Goal: Obtain resource: Download file/media

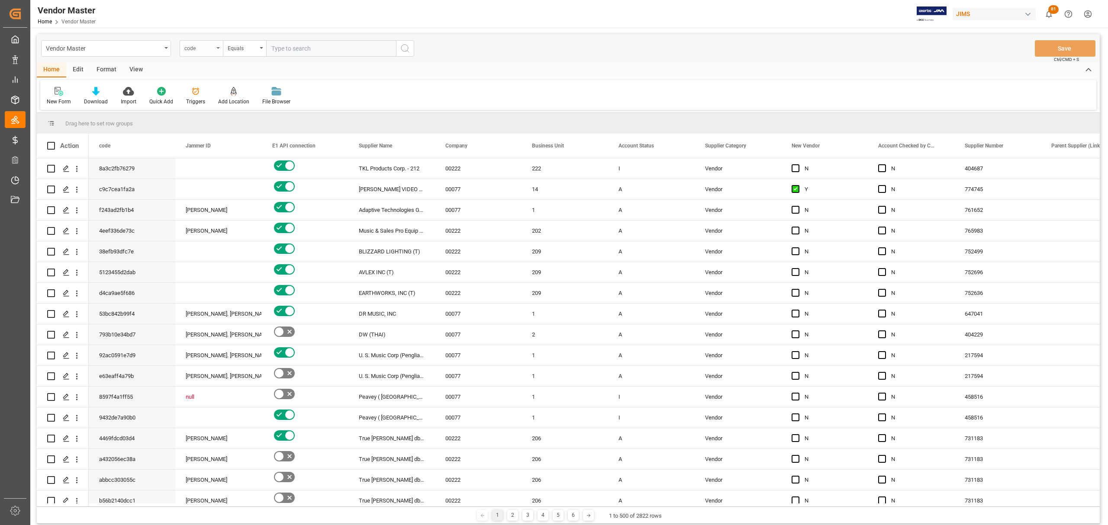
click at [213, 46] on div "code" at bounding box center [198, 47] width 29 height 10
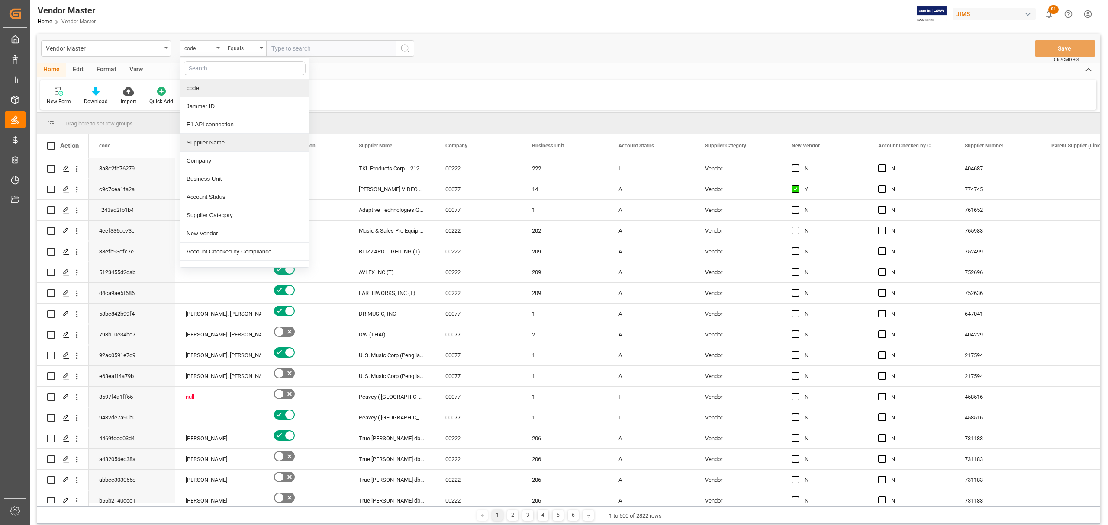
click at [230, 142] on div "Supplier Name" at bounding box center [244, 143] width 129 height 18
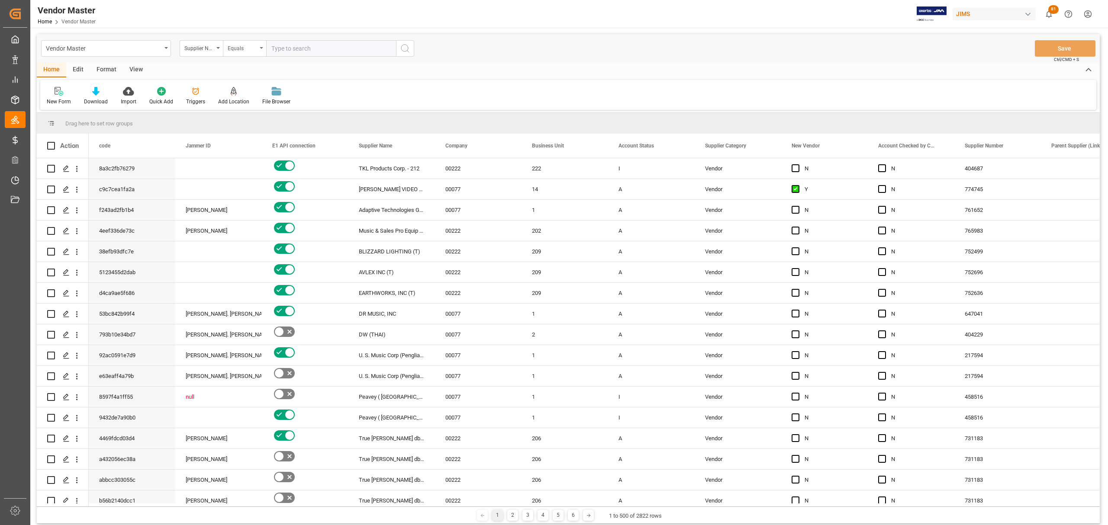
click at [251, 51] on div "Equals" at bounding box center [242, 47] width 29 height 10
click at [258, 106] on div "Fuzzy search" at bounding box center [287, 106] width 129 height 18
click at [297, 51] on input "text" at bounding box center [331, 48] width 130 height 16
paste input "Pelican"
type input "Pelican"
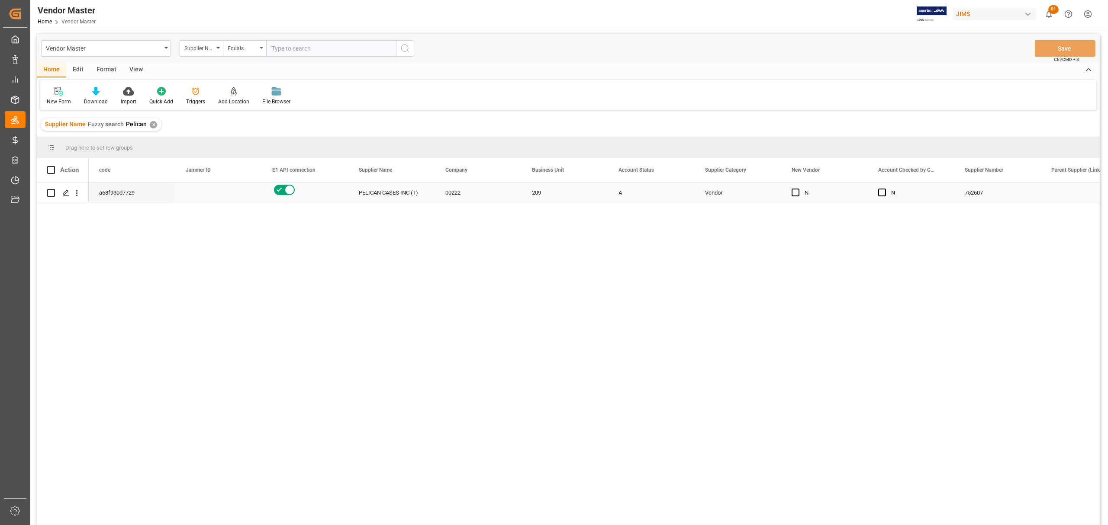
click at [556, 191] on div "209" at bounding box center [564, 193] width 87 height 20
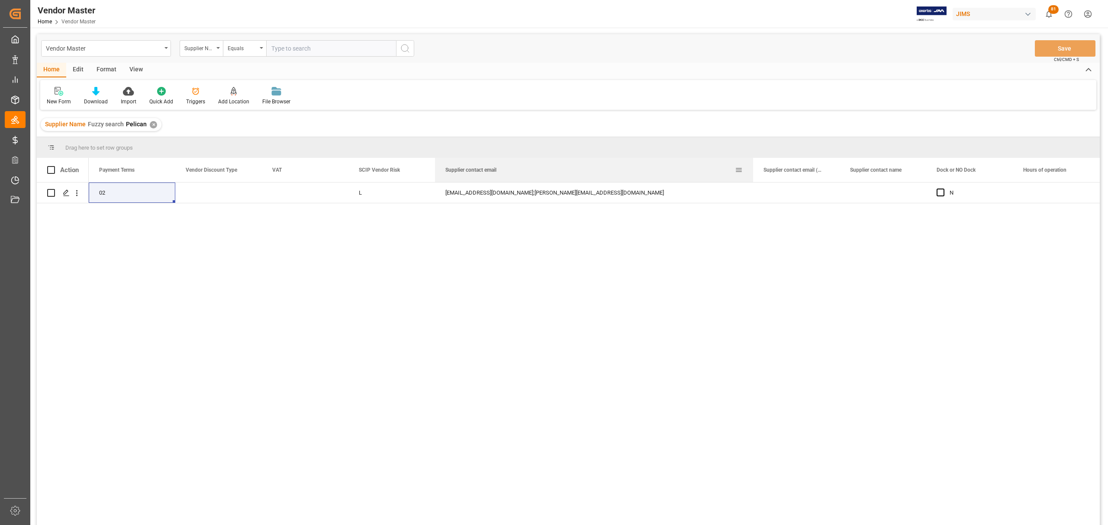
drag, startPoint x: 520, startPoint y: 164, endPoint x: 768, endPoint y: 175, distance: 248.2
click at [755, 175] on div at bounding box center [752, 170] width 3 height 24
click at [569, 189] on div "sales@audiopros.net;andrew@audiopros.net" at bounding box center [602, 193] width 335 height 20
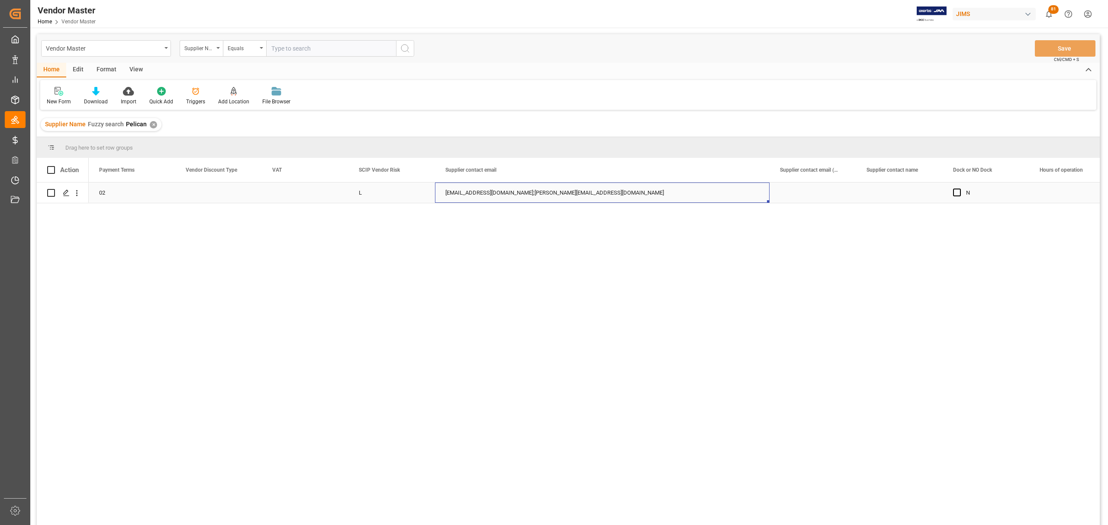
click at [585, 190] on div "sales@audiopros.net;andrew@audiopros.net" at bounding box center [602, 193] width 335 height 20
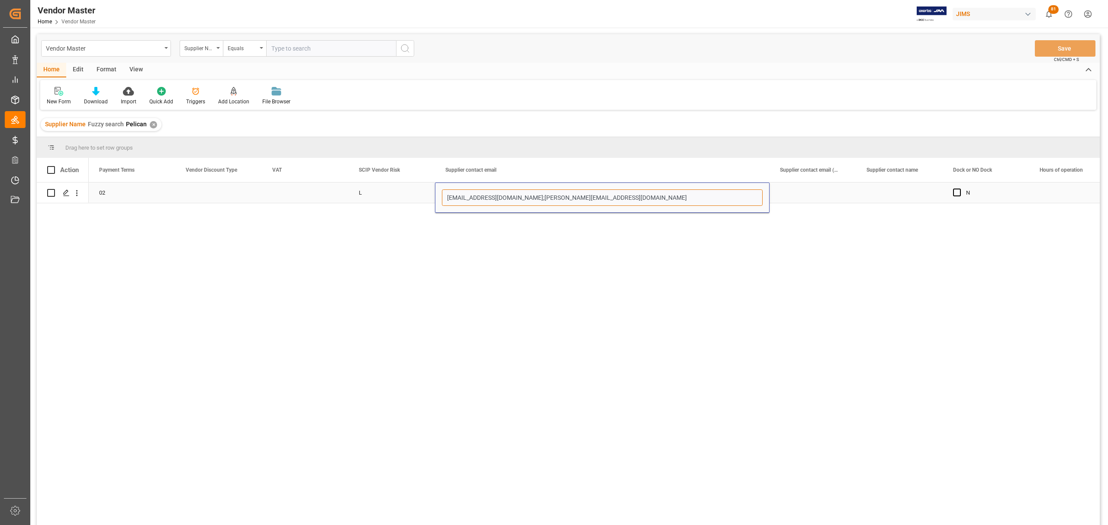
click at [586, 194] on input "sales@audiopros.net;andrew@audiopros.net" at bounding box center [602, 198] width 321 height 16
paste input "consumer.po@pelican.com"
drag, startPoint x: 652, startPoint y: 199, endPoint x: 569, endPoint y: 196, distance: 82.3
click at [569, 196] on input "sales@audiopros.net;andrew@audiopros.net;consumer.po@pelican.com" at bounding box center [602, 198] width 321 height 16
type input "sales@audiopros.net;andrew@audiopros.net"
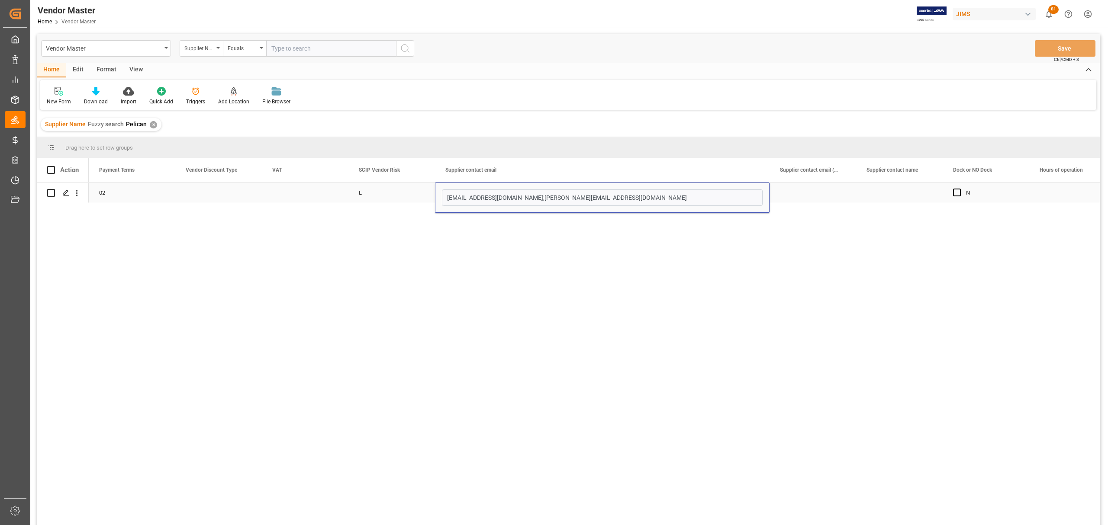
click at [809, 192] on div "Press SPACE to select this row." at bounding box center [812, 193] width 87 height 20
click at [810, 192] on div "Press SPACE to select this row." at bounding box center [812, 193] width 87 height 20
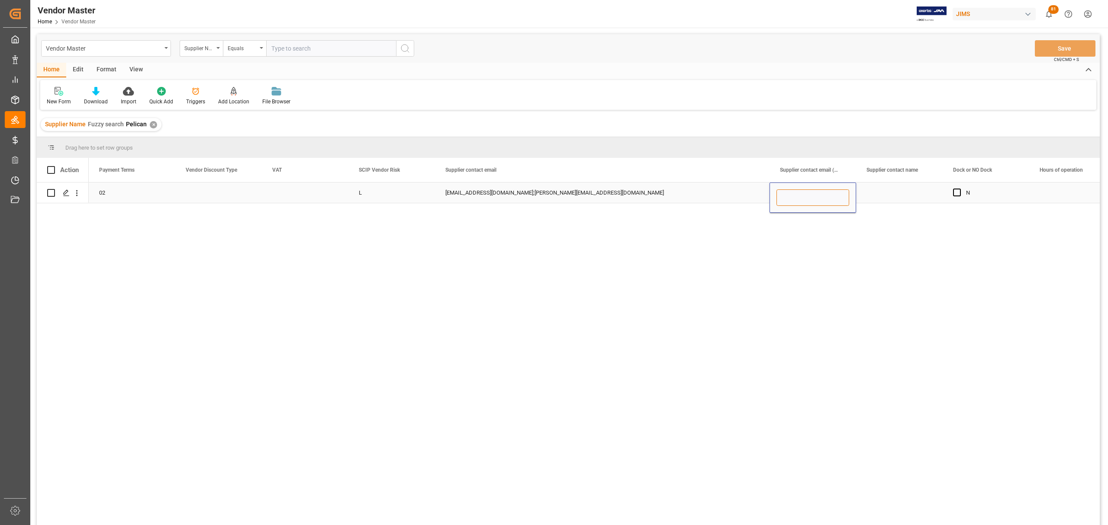
click at [806, 198] on input "Press SPACE to select this row." at bounding box center [812, 198] width 73 height 16
paste input "consumer.po@pelican.com"
type input "consumer.po@pelican.com"
click at [890, 189] on div "Press SPACE to select this row." at bounding box center [899, 193] width 87 height 20
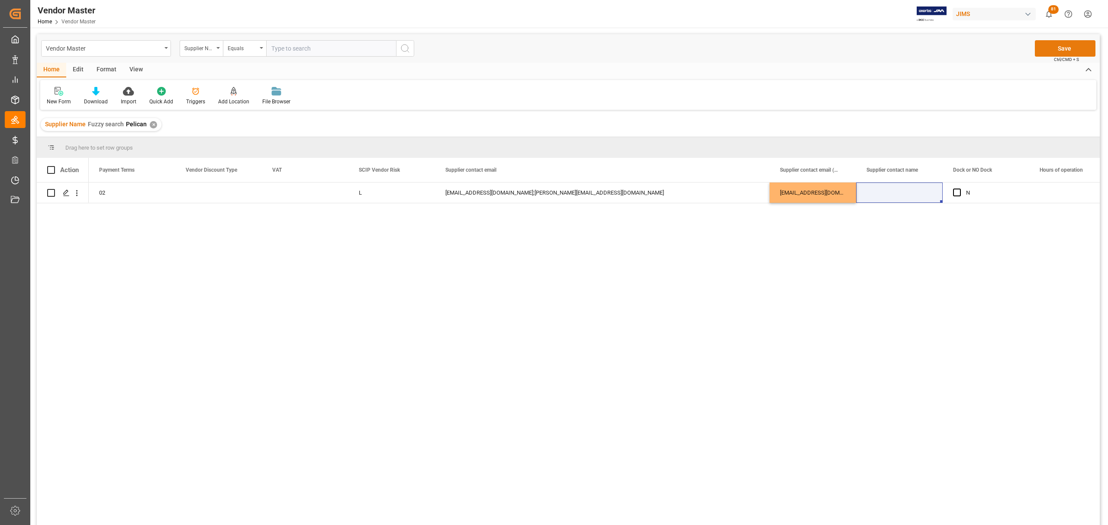
click at [1061, 48] on button "Save" at bounding box center [1065, 48] width 61 height 16
click at [150, 123] on div "✕" at bounding box center [153, 124] width 7 height 7
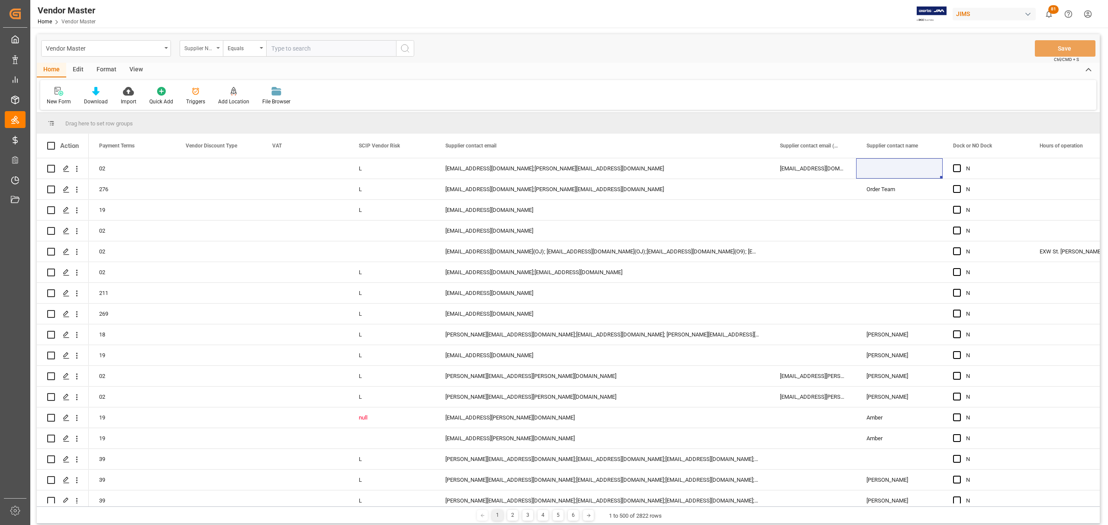
click at [209, 49] on div "Supplier Name" at bounding box center [198, 47] width 29 height 10
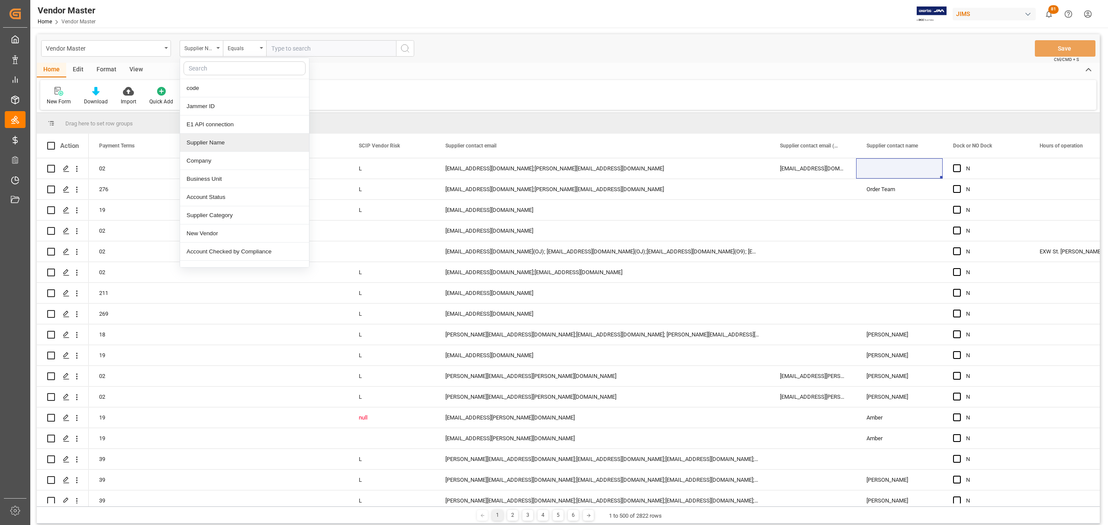
click at [242, 146] on div "Supplier Name" at bounding box center [244, 143] width 129 height 18
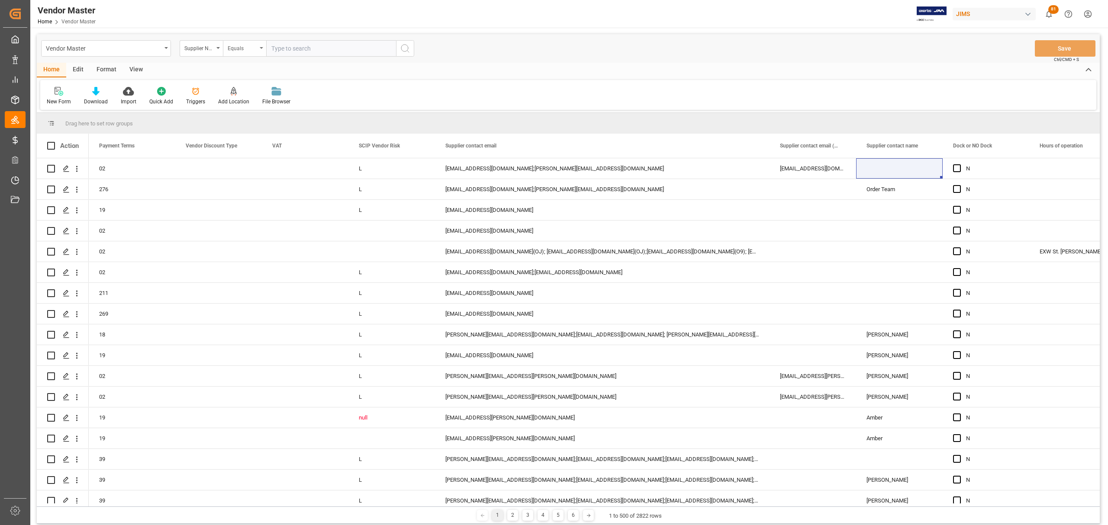
click at [254, 45] on div "Equals" at bounding box center [242, 47] width 29 height 10
click at [265, 107] on div "Fuzzy search" at bounding box center [287, 106] width 129 height 18
click at [288, 46] on input "text" at bounding box center [331, 48] width 130 height 16
paste input "Waves"
type input "Waves"
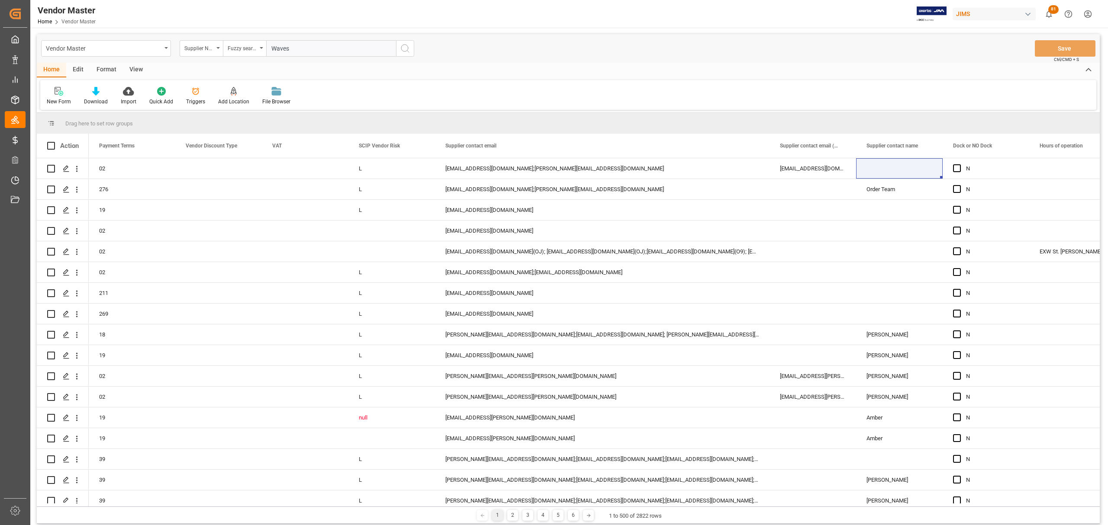
click at [402, 47] on icon "search button" at bounding box center [405, 48] width 10 height 10
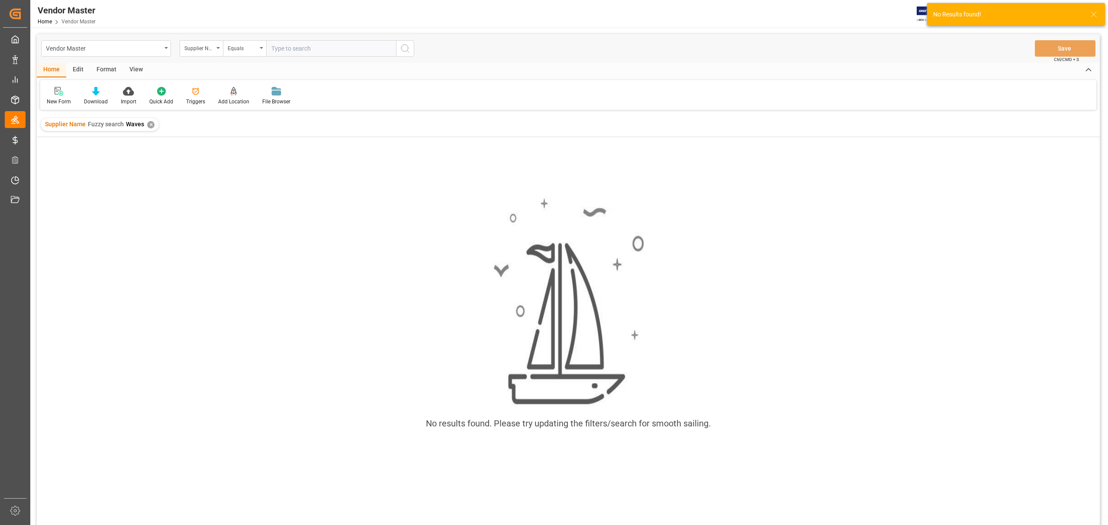
click at [151, 123] on div "✕" at bounding box center [150, 124] width 7 height 7
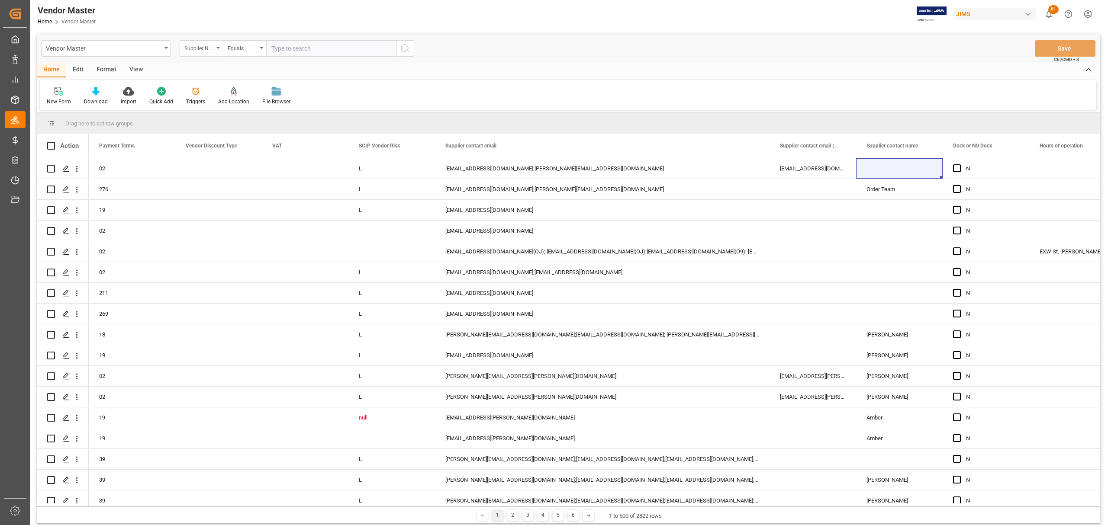
click at [214, 50] on div "Supplier Name" at bounding box center [201, 48] width 43 height 16
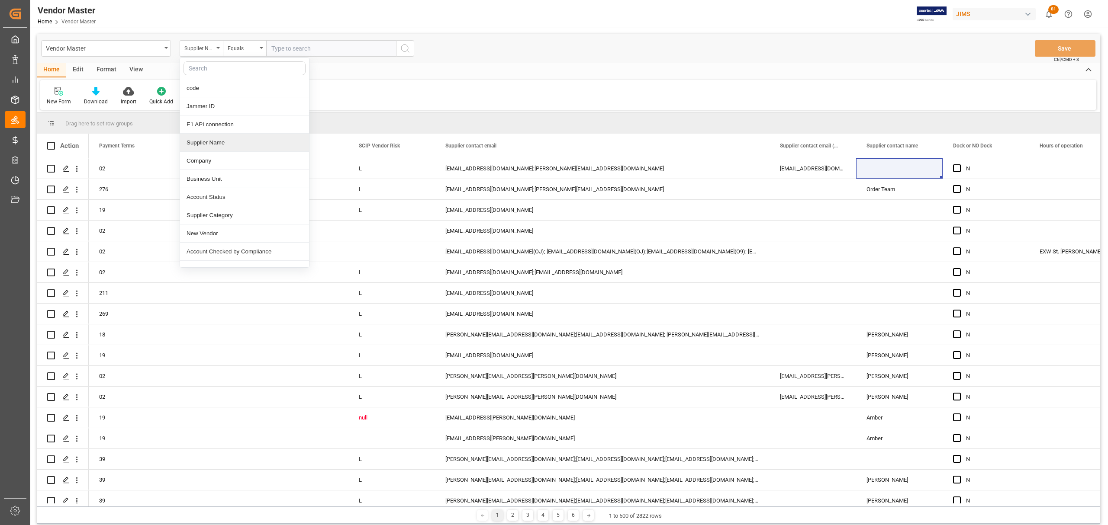
click at [248, 145] on div "Supplier Name" at bounding box center [244, 143] width 129 height 18
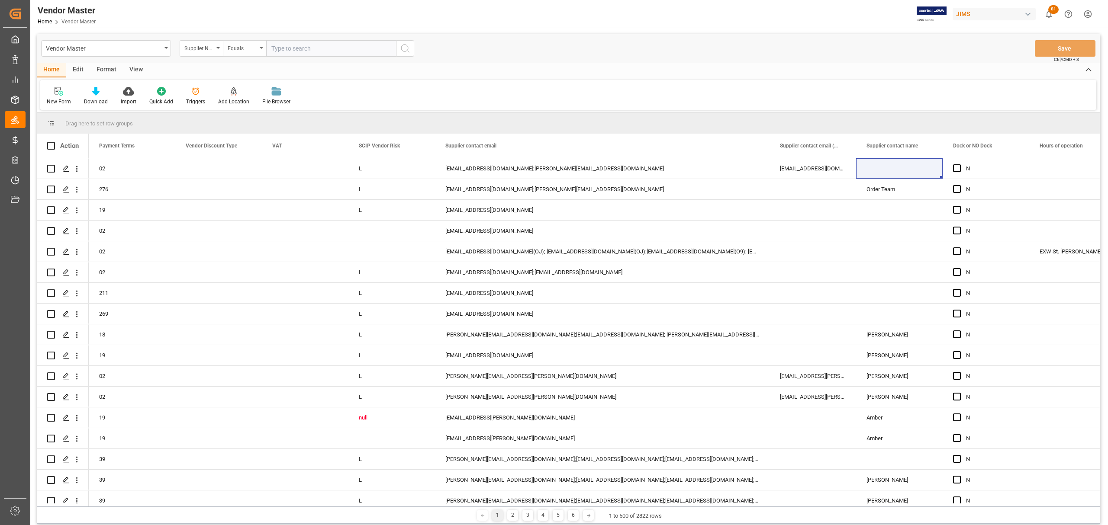
click at [254, 47] on div "Equals" at bounding box center [242, 47] width 29 height 10
click at [263, 109] on div "Fuzzy search" at bounding box center [287, 106] width 129 height 18
click at [297, 46] on input "text" at bounding box center [331, 48] width 130 height 16
paste input "Waves"
click at [273, 48] on input "Waves" at bounding box center [331, 48] width 130 height 16
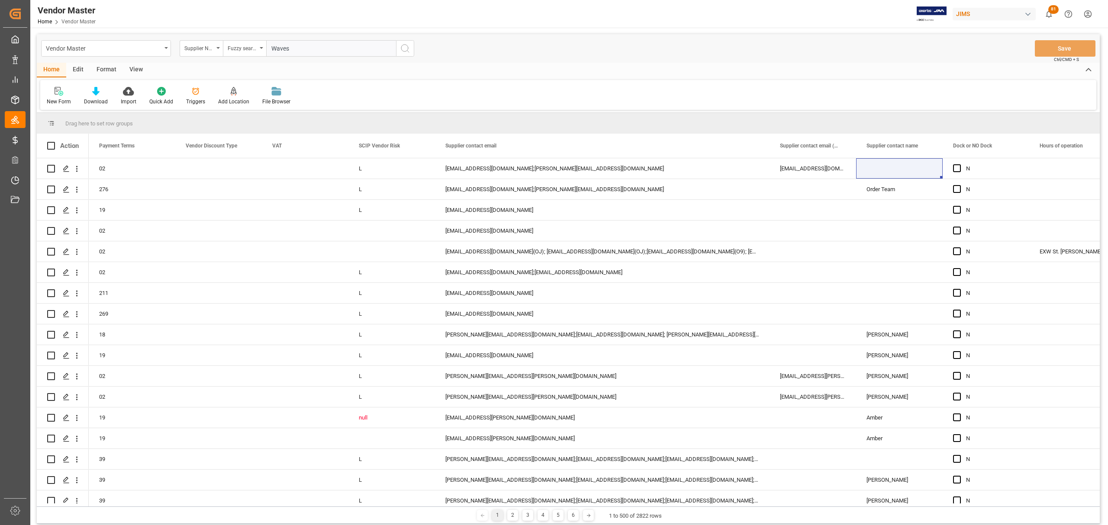
type input "Waves"
click at [403, 52] on icon "search button" at bounding box center [405, 48] width 10 height 10
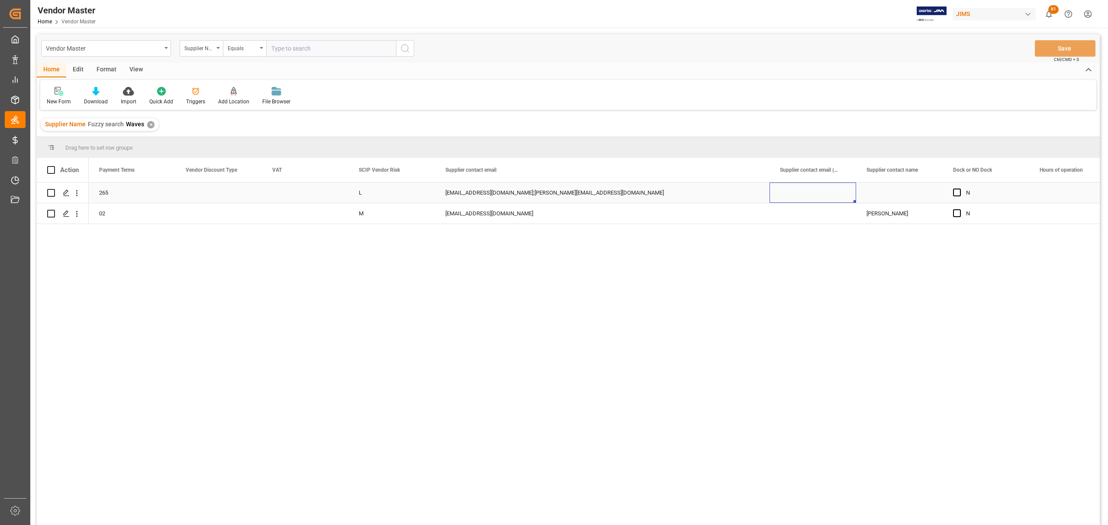
click at [772, 187] on div "Press SPACE to select this row." at bounding box center [812, 193] width 87 height 20
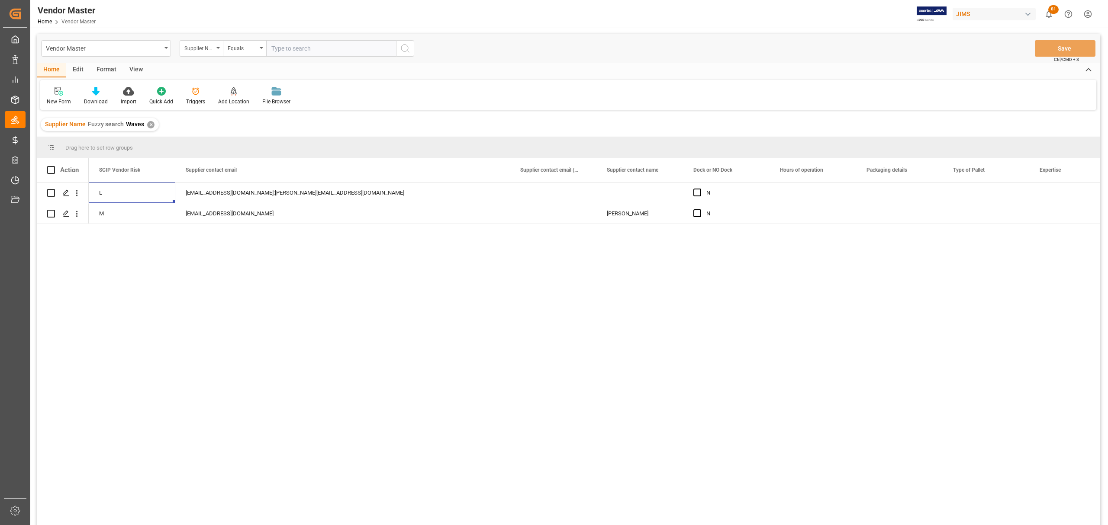
scroll to position [0, 3462]
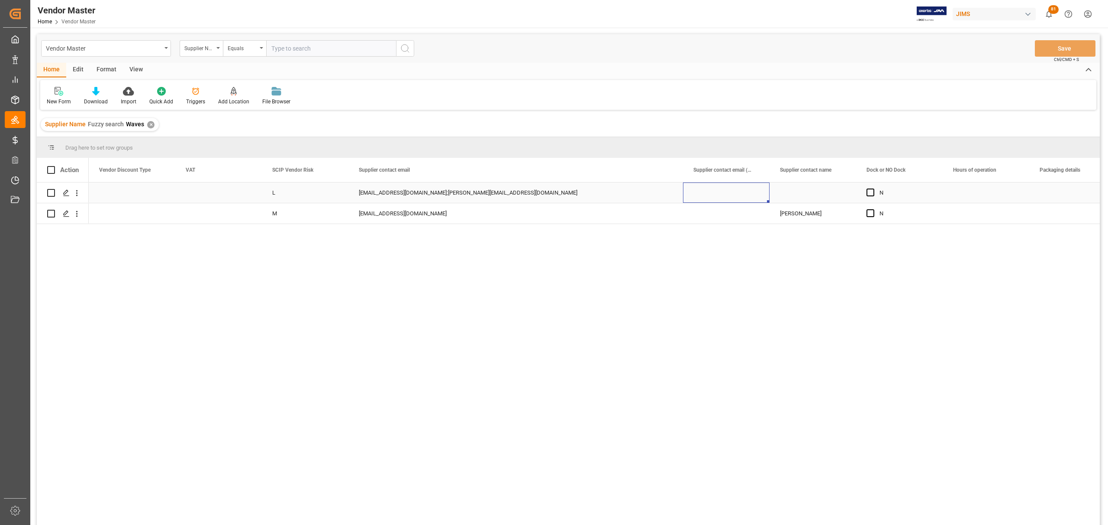
click at [729, 192] on div "Press SPACE to select this row." at bounding box center [726, 193] width 87 height 20
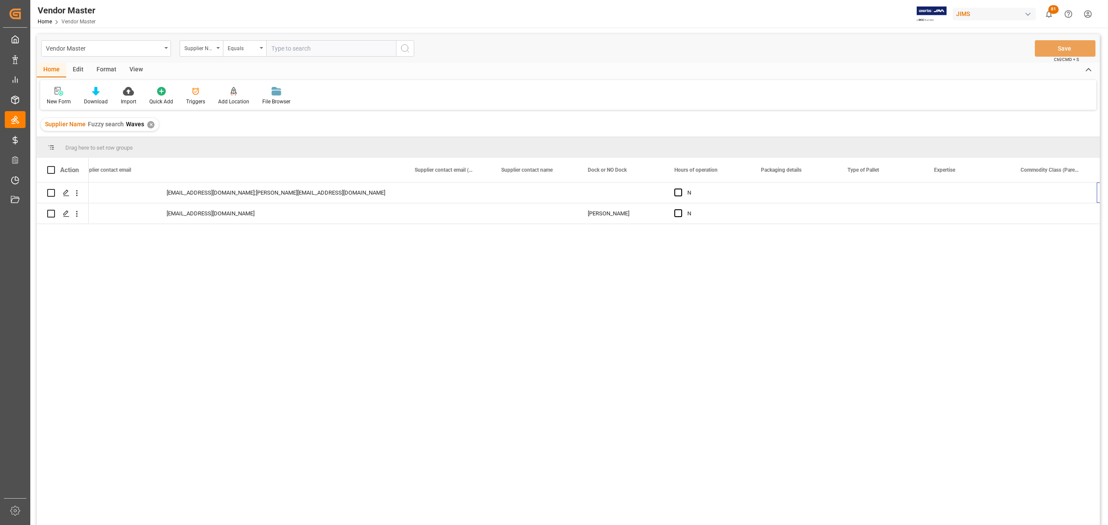
scroll to position [0, 3654]
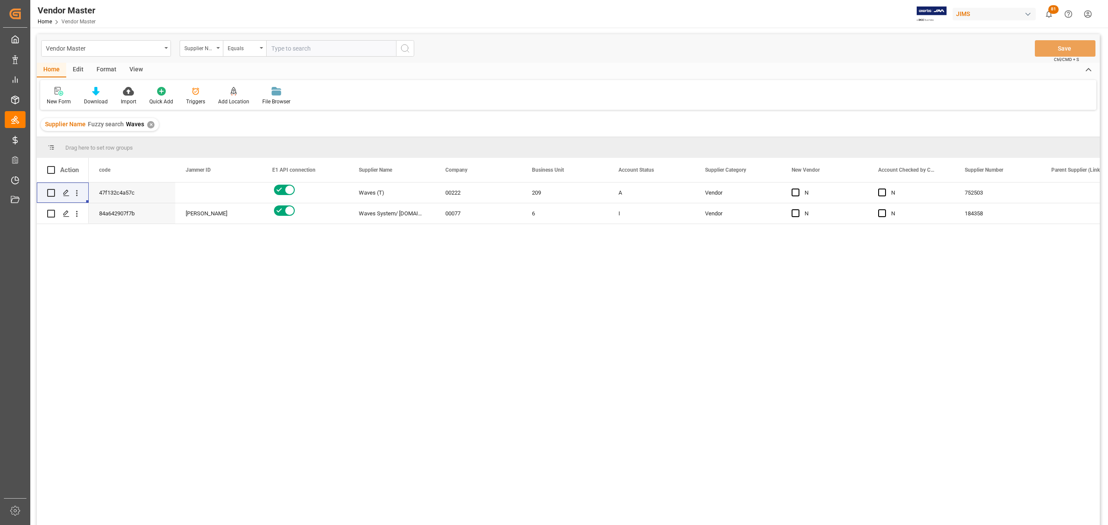
drag, startPoint x: 389, startPoint y: 279, endPoint x: 391, endPoint y: 274, distance: 4.7
click at [390, 277] on div "752503 N N Vendor A 209 00222 Waves (T) 47f132c4a57c 184358 N N Vendor I 6 0007…" at bounding box center [594, 357] width 1011 height 348
click at [155, 320] on div "752503 N N Vendor A 209 00222 Waves (T) 47f132c4a57c 184358 N N Vendor I 6 0007…" at bounding box center [594, 357] width 1011 height 348
click at [149, 125] on div "✕" at bounding box center [150, 124] width 7 height 7
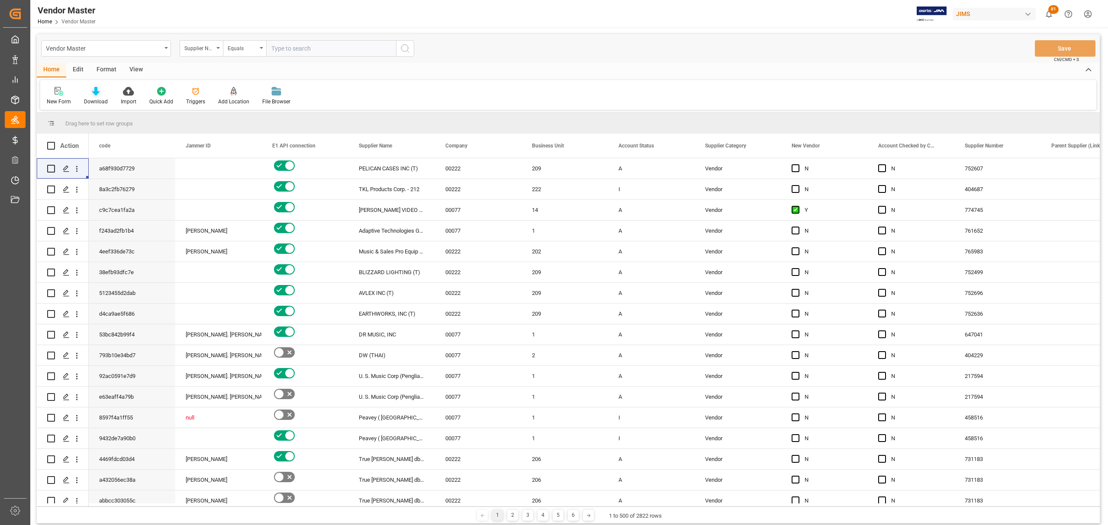
click at [96, 94] on icon at bounding box center [95, 91] width 7 height 9
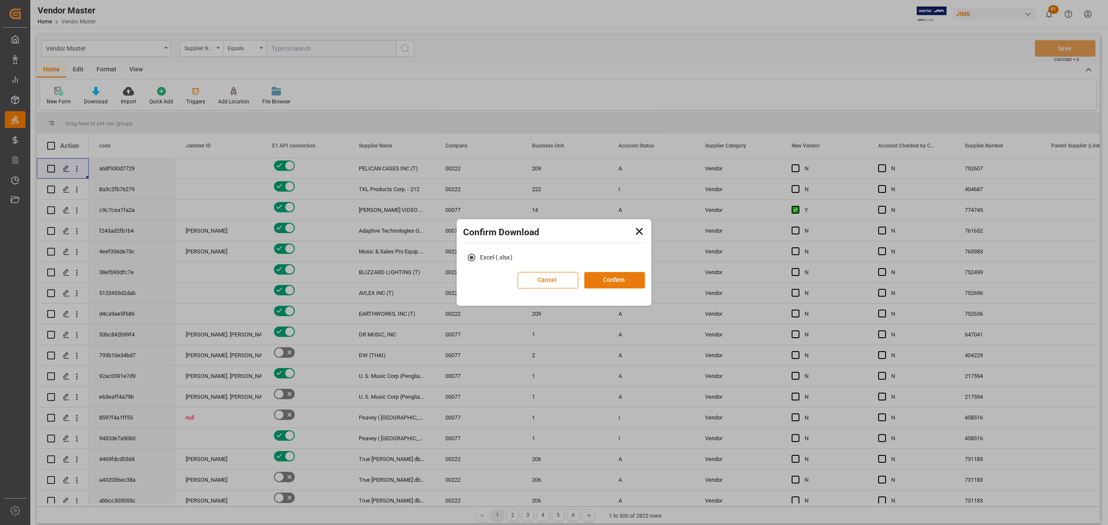
click at [621, 272] on button "Confirm" at bounding box center [614, 280] width 61 height 16
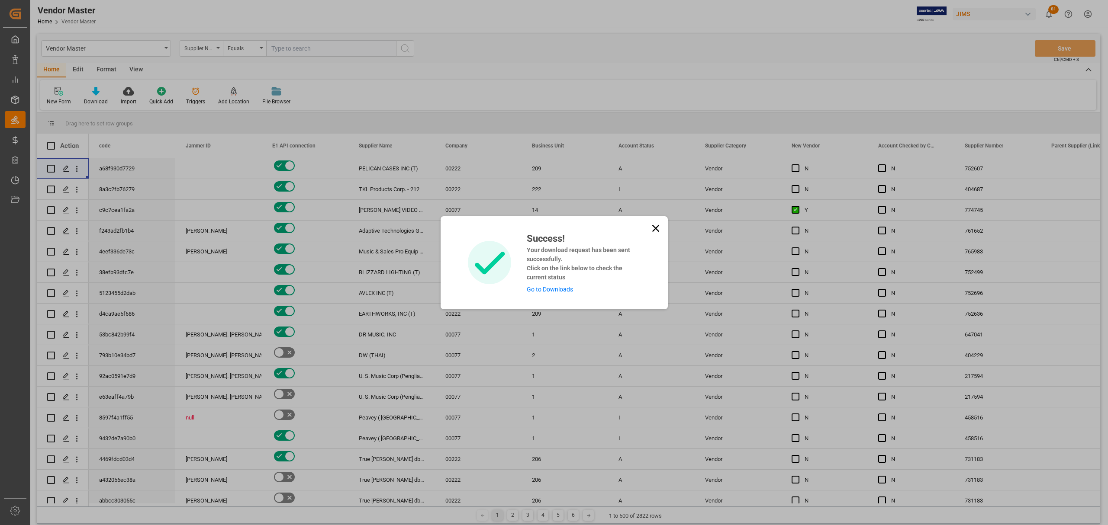
click at [562, 288] on link "Go to Downloads" at bounding box center [550, 289] width 46 height 7
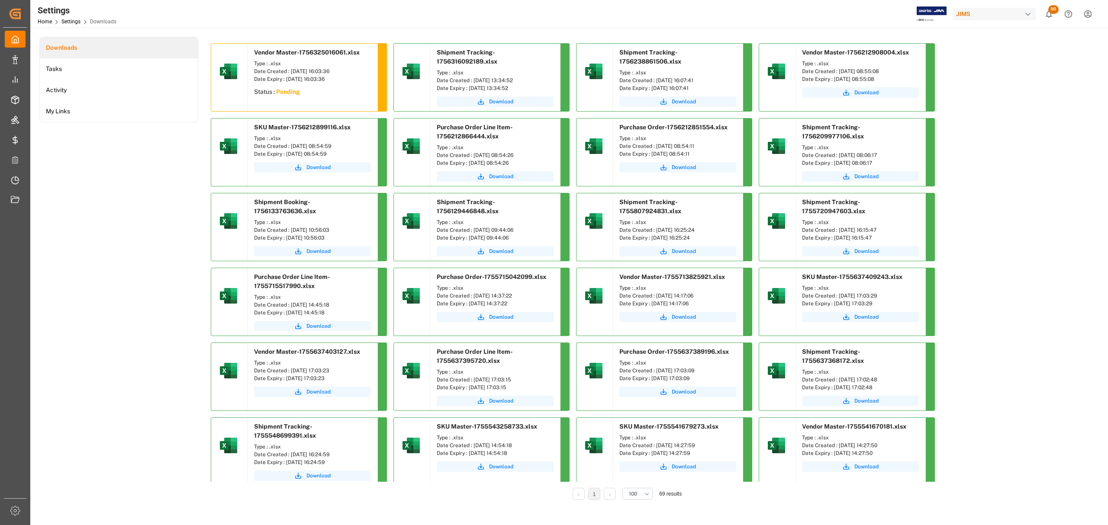
click at [141, 176] on div "Downloads Tasks Activity My Links" at bounding box center [118, 275] width 159 height 476
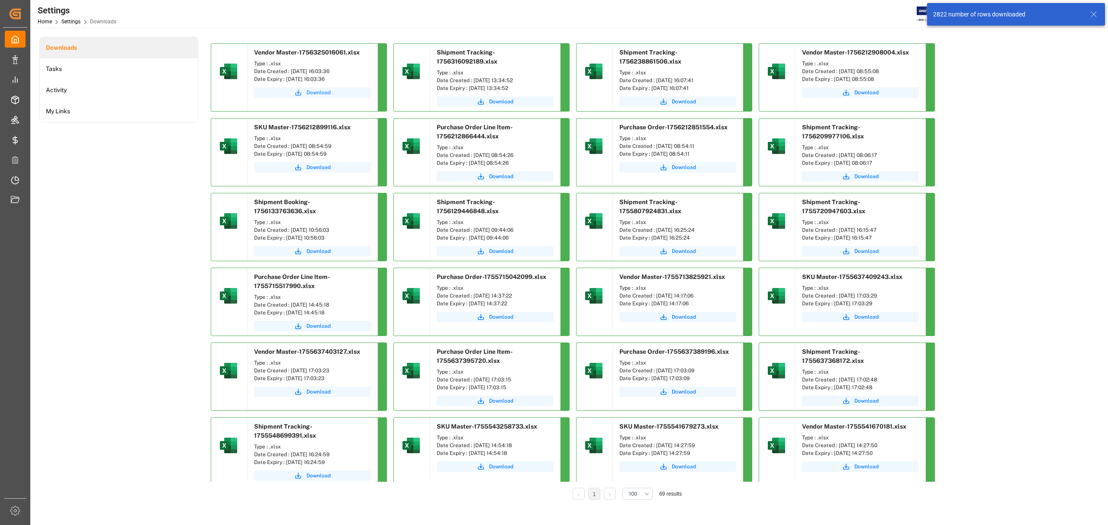
click at [318, 97] on button "Download" at bounding box center [312, 92] width 117 height 10
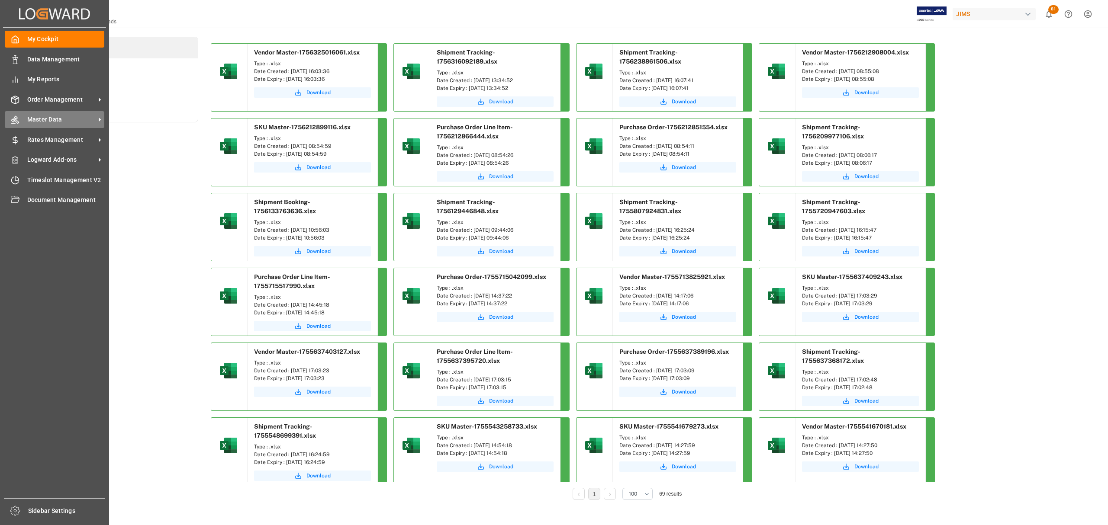
click at [39, 118] on span "Master Data" at bounding box center [61, 119] width 68 height 9
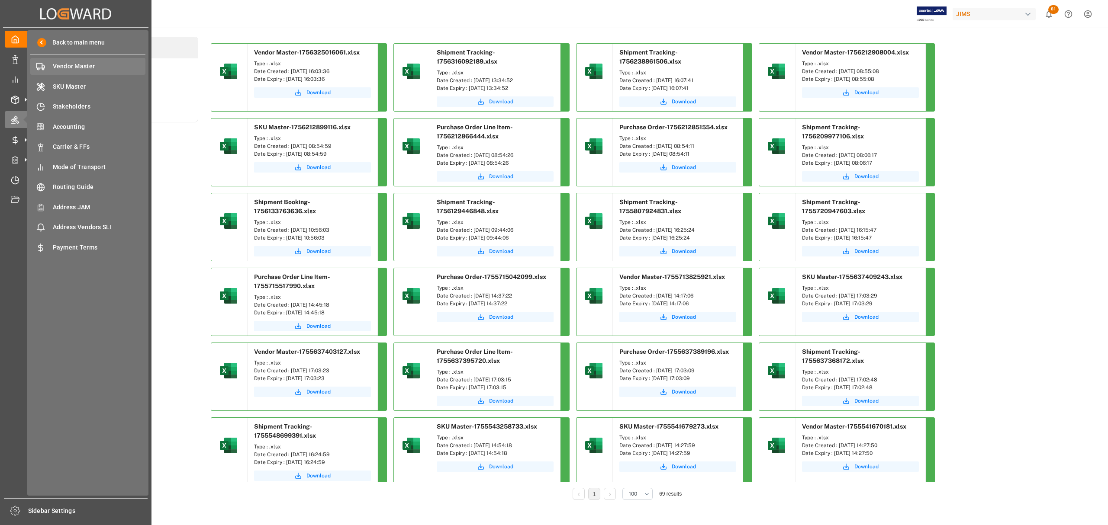
click at [74, 70] on span "Vendor Master" at bounding box center [99, 66] width 93 height 9
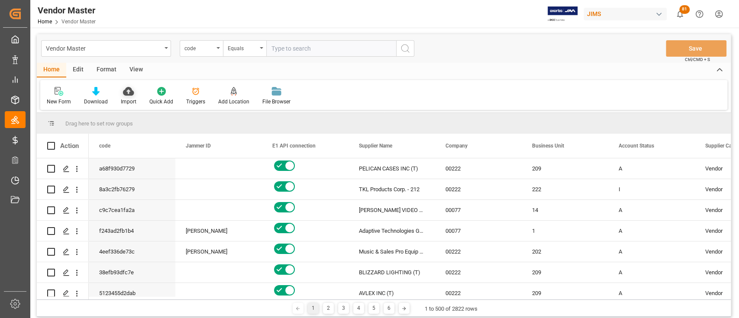
click at [128, 90] on icon at bounding box center [128, 91] width 11 height 9
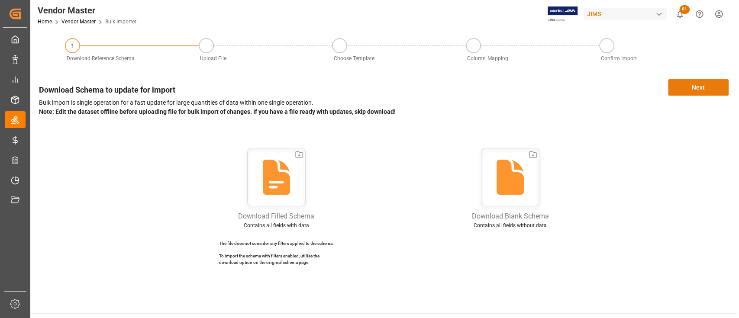
click at [698, 88] on button "Next" at bounding box center [698, 87] width 61 height 16
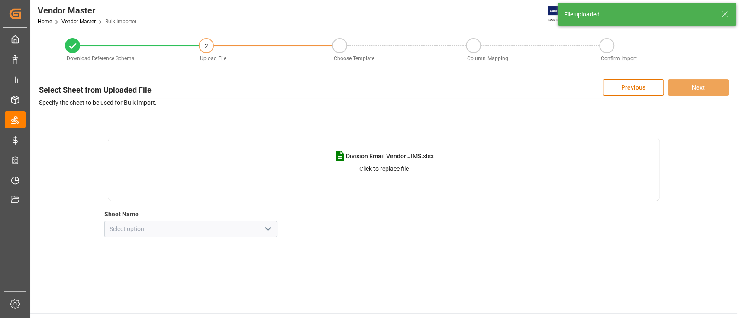
click at [272, 231] on icon "open menu" at bounding box center [268, 229] width 10 height 10
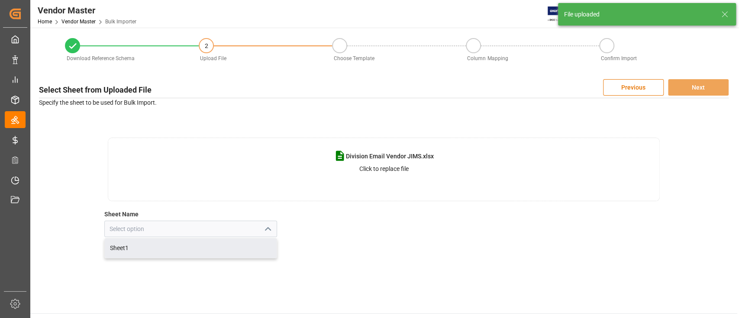
click at [181, 250] on div "Sheet1" at bounding box center [190, 247] width 171 height 19
type input "Sheet1"
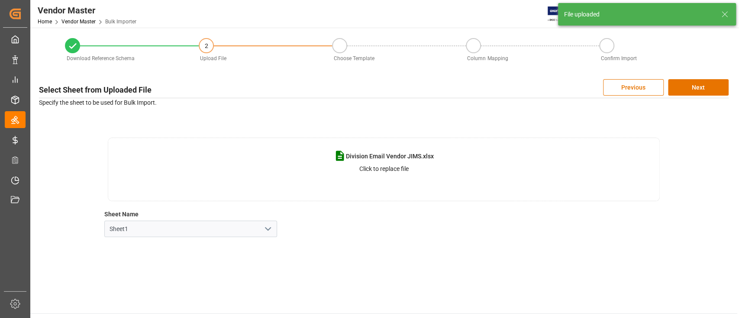
drag, startPoint x: 584, startPoint y: 244, endPoint x: 642, endPoint y: 177, distance: 88.6
click at [584, 243] on div "Download Reference Schema 2 Upload File Choose Template Column Mapping Confirm …" at bounding box center [383, 137] width 707 height 218
click at [699, 85] on button "Next" at bounding box center [698, 87] width 61 height 16
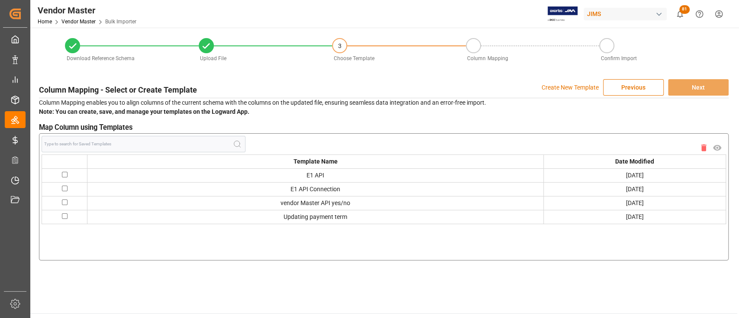
click at [576, 88] on p "Create New Template" at bounding box center [569, 87] width 57 height 16
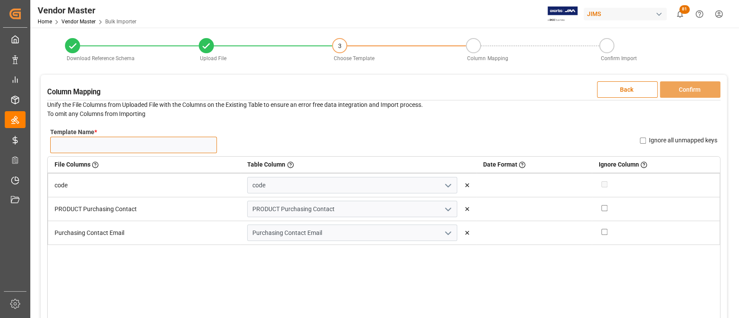
click at [142, 147] on input "Template Name *" at bounding box center [133, 145] width 167 height 16
type input "V"
type input "Vendor email division"
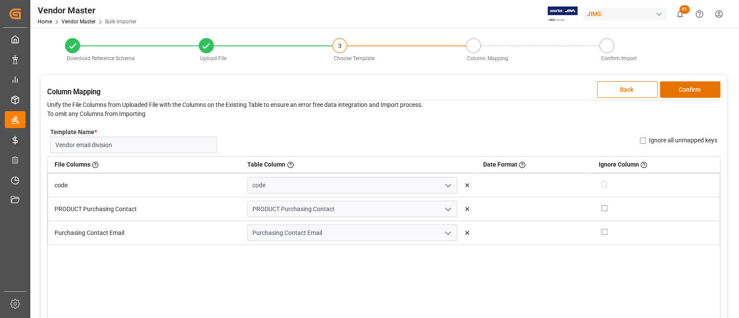
click at [495, 282] on div "File Columns Header of the column in the sheet that is uploaded Table Column Ke…" at bounding box center [383, 267] width 673 height 223
click at [679, 94] on button "Confirm" at bounding box center [689, 89] width 61 height 16
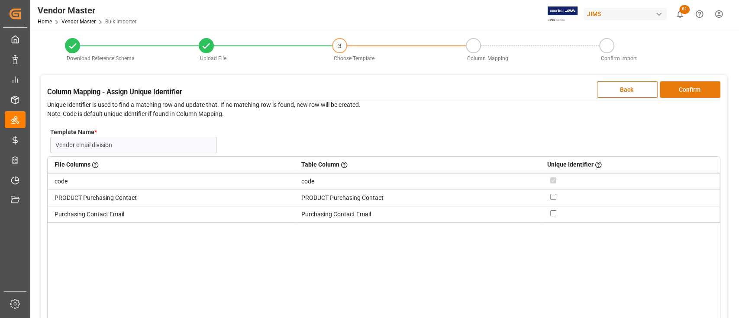
click at [694, 90] on button "Confirm" at bounding box center [689, 89] width 61 height 16
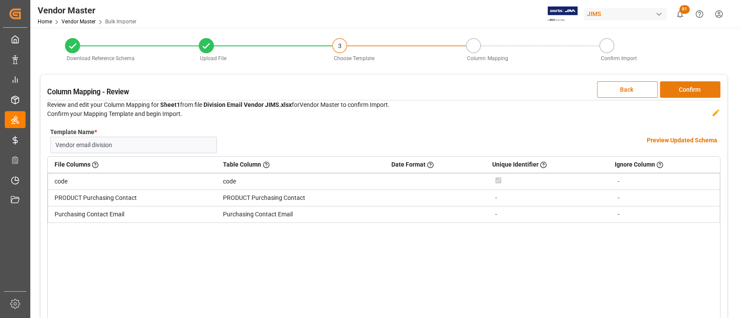
click at [697, 92] on button "Confirm" at bounding box center [689, 89] width 61 height 16
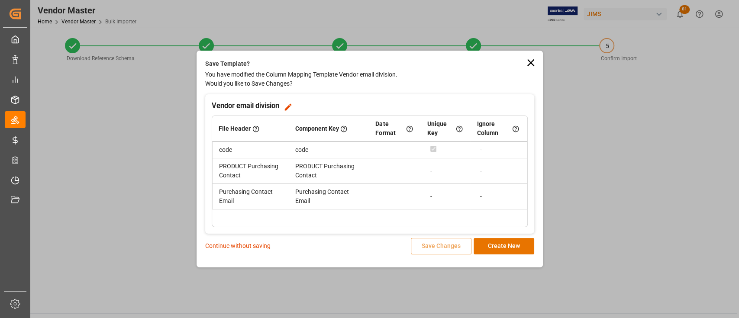
click at [244, 246] on p "Continue without saving" at bounding box center [237, 245] width 65 height 9
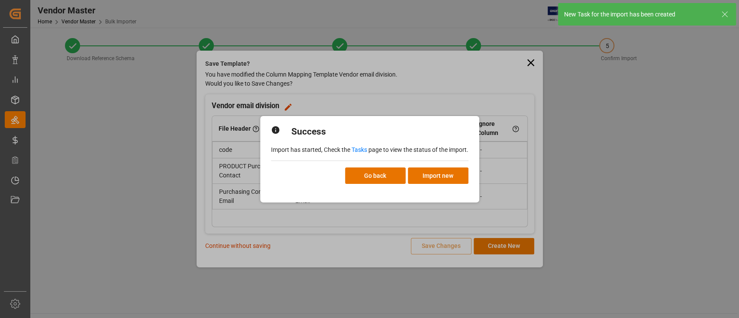
click at [358, 148] on link "Tasks" at bounding box center [359, 149] width 16 height 7
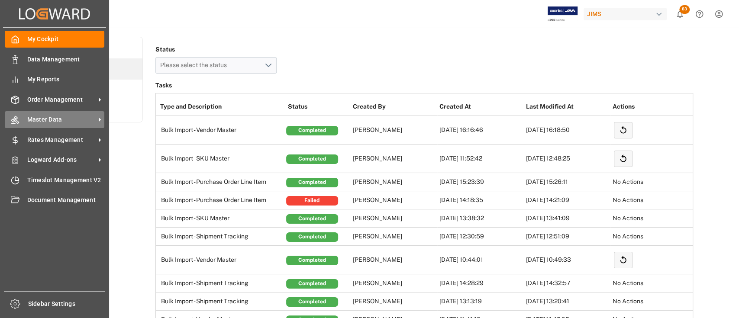
click at [55, 116] on span "Master Data" at bounding box center [61, 119] width 68 height 9
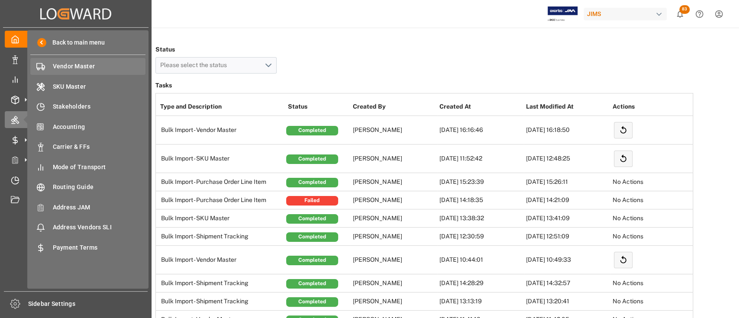
click at [67, 66] on span "Vendor Master" at bounding box center [99, 66] width 93 height 9
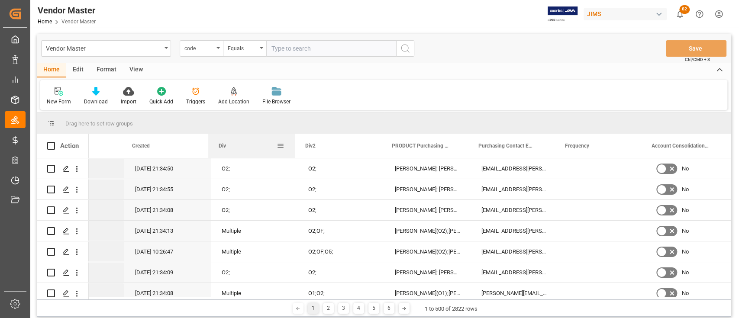
drag, startPoint x: 228, startPoint y: 126, endPoint x: 230, endPoint y: 155, distance: 29.1
click at [230, 155] on div "Div" at bounding box center [248, 146] width 58 height 24
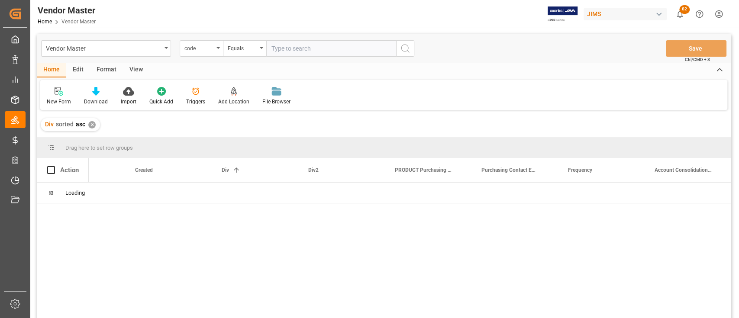
click at [93, 124] on div "✕" at bounding box center [91, 124] width 7 height 7
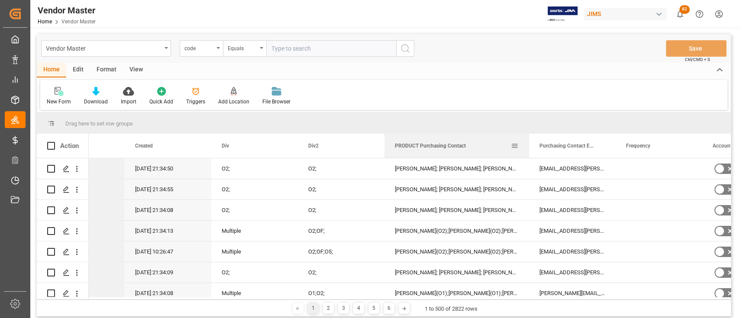
drag, startPoint x: 470, startPoint y: 145, endPoint x: 528, endPoint y: 152, distance: 58.4
click at [528, 152] on div at bounding box center [528, 146] width 3 height 24
drag, startPoint x: 615, startPoint y: 142, endPoint x: 707, endPoint y: 148, distance: 92.4
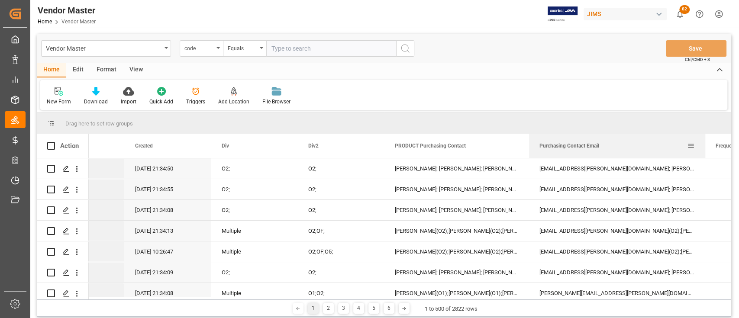
drag, startPoint x: 614, startPoint y: 142, endPoint x: 682, endPoint y: 190, distance: 83.1
click at [707, 142] on div at bounding box center [704, 146] width 3 height 24
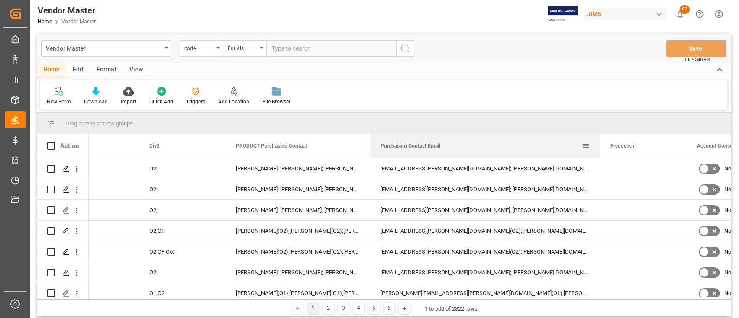
drag, startPoint x: 554, startPoint y: 144, endPoint x: 599, endPoint y: 144, distance: 45.0
click at [599, 144] on div at bounding box center [599, 146] width 3 height 24
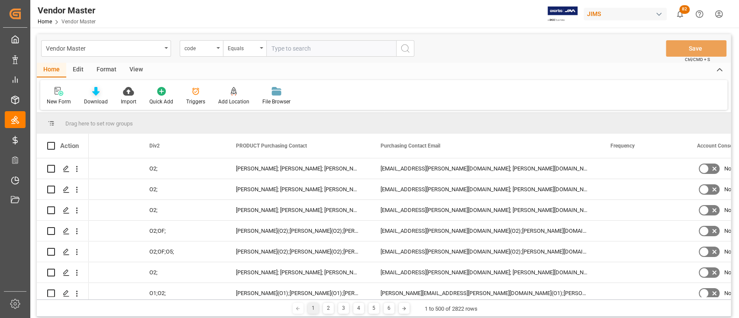
click at [95, 93] on icon at bounding box center [95, 91] width 7 height 9
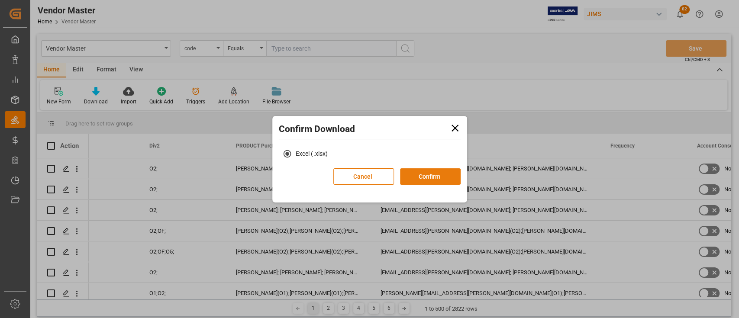
click at [433, 175] on button "Confirm" at bounding box center [430, 176] width 61 height 16
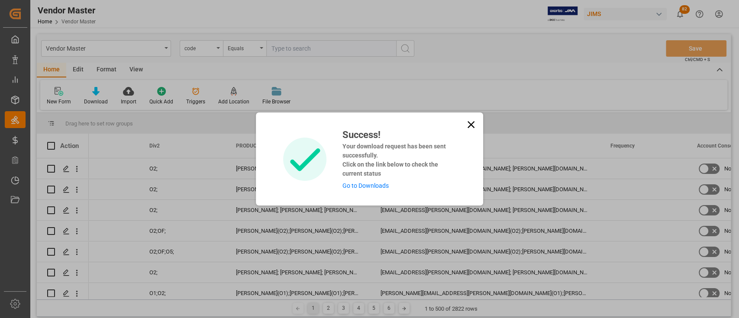
click at [370, 185] on link "Go to Downloads" at bounding box center [365, 185] width 46 height 7
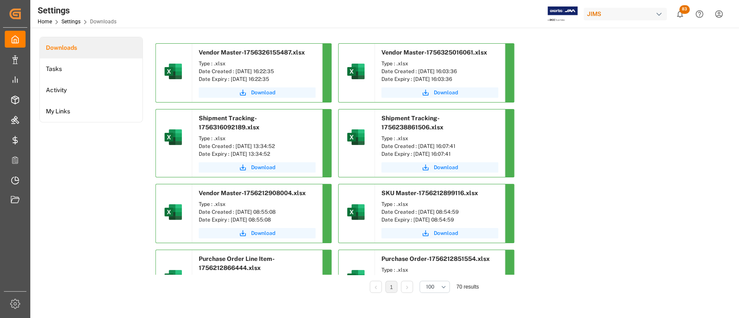
click at [263, 92] on span "Download" at bounding box center [263, 93] width 24 height 8
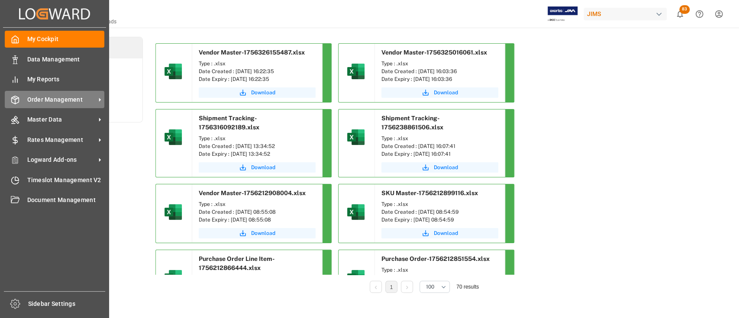
click at [55, 102] on span "Order Management" at bounding box center [61, 99] width 68 height 9
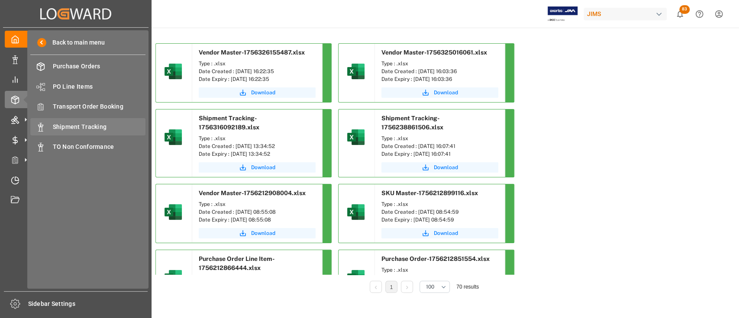
click at [89, 125] on span "Shipment Tracking" at bounding box center [99, 126] width 93 height 9
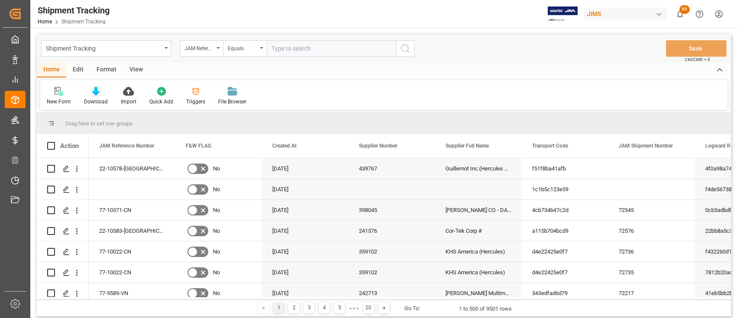
click at [96, 91] on icon at bounding box center [95, 91] width 7 height 9
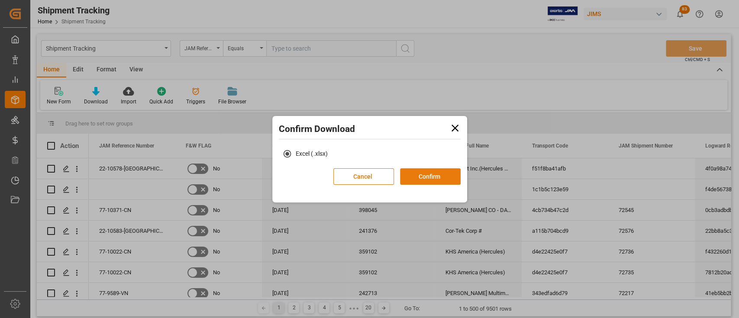
click at [436, 176] on button "Confirm" at bounding box center [430, 176] width 61 height 16
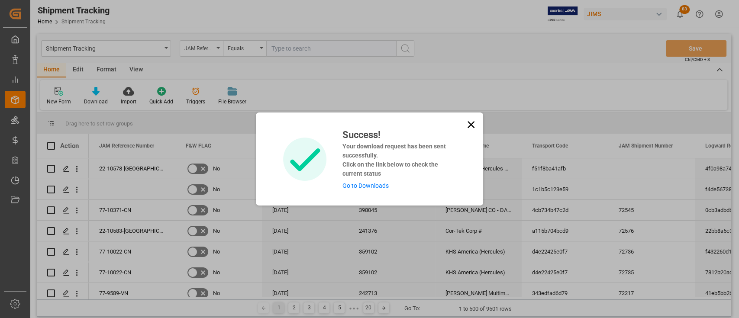
click at [376, 184] on link "Go to Downloads" at bounding box center [365, 185] width 46 height 7
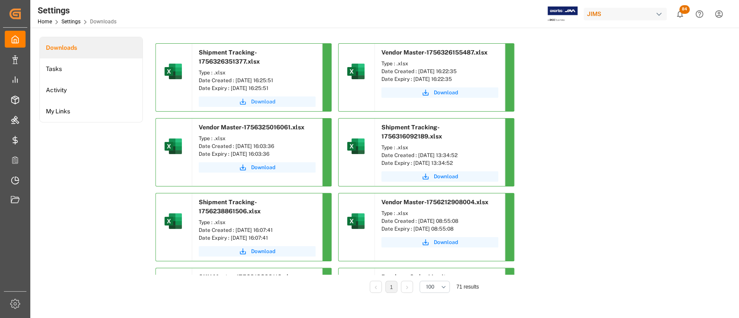
click at [269, 100] on span "Download" at bounding box center [263, 102] width 24 height 8
